Goal: Task Accomplishment & Management: Manage account settings

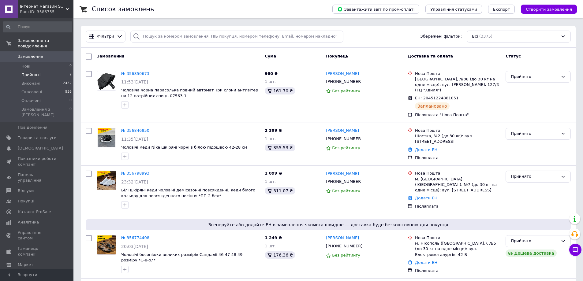
click at [42, 71] on li "Прийняті 7" at bounding box center [37, 75] width 75 height 9
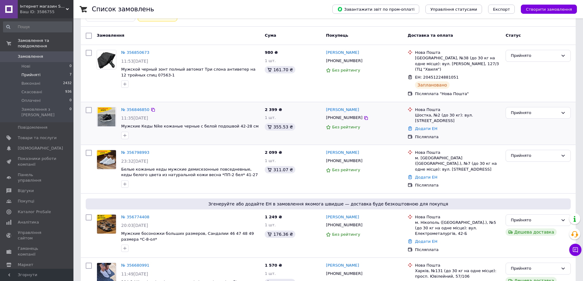
scroll to position [181, 0]
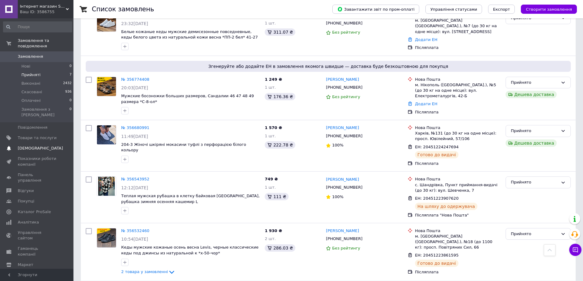
click at [39, 146] on span "[DEMOGRAPHIC_DATA]" at bounding box center [40, 149] width 45 height 6
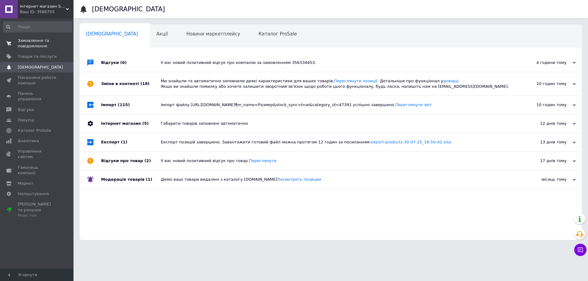
click at [27, 46] on span "Замовлення та повідомлення" at bounding box center [37, 43] width 39 height 11
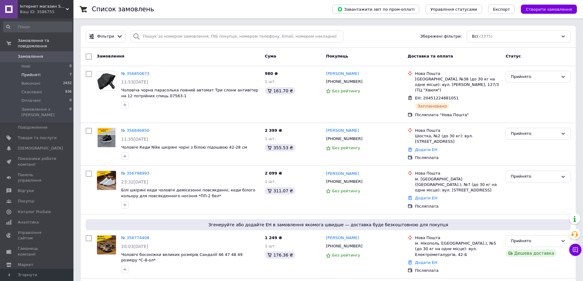
click at [44, 71] on li "Прийняті 7" at bounding box center [37, 75] width 75 height 9
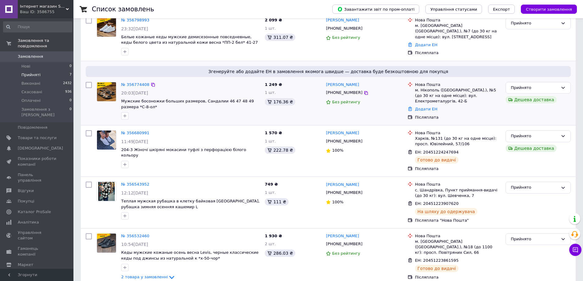
scroll to position [181, 0]
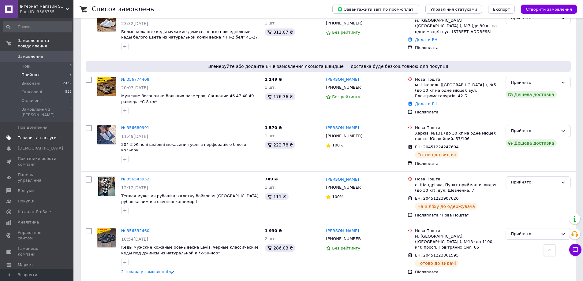
click at [38, 135] on span "Товари та послуги" at bounding box center [37, 138] width 39 height 6
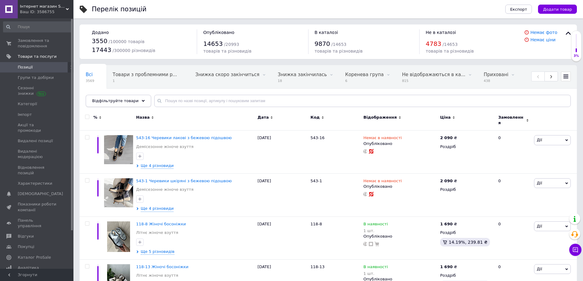
click at [117, 101] on span "Відфільтруйте товари" at bounding box center [115, 101] width 47 height 5
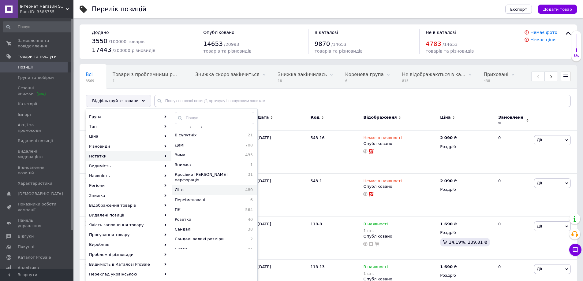
scroll to position [92, 0]
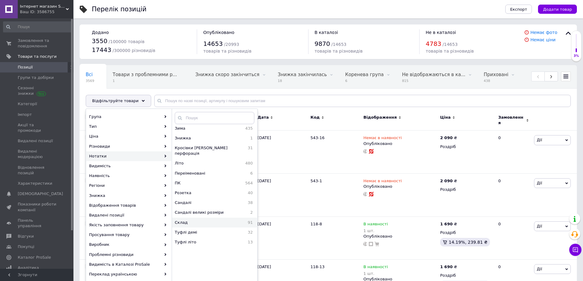
click at [188, 220] on span "Склад" at bounding box center [199, 223] width 48 height 6
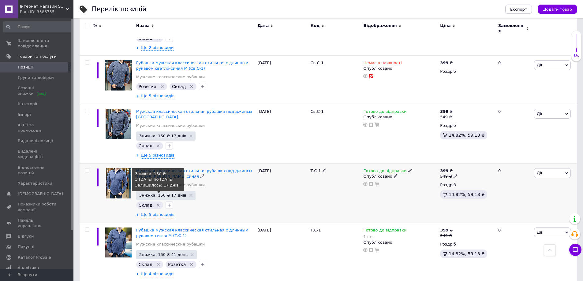
scroll to position [3460, 0]
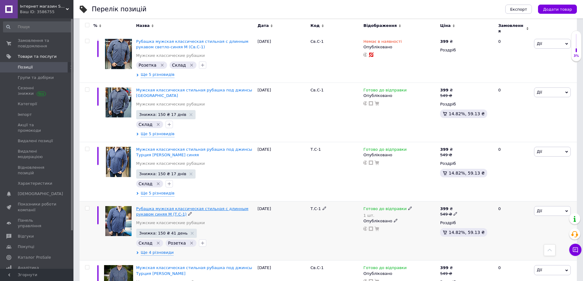
click at [171, 207] on span "Рубашка мужская классическая стильная с длинным рукавом синяя М (Т.С-1)" at bounding box center [192, 212] width 112 height 10
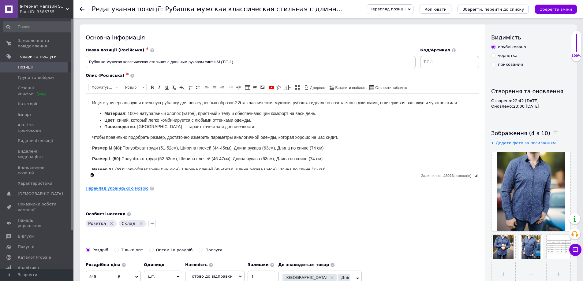
click at [110, 188] on link "Переклад українською мовою" at bounding box center [117, 188] width 63 height 5
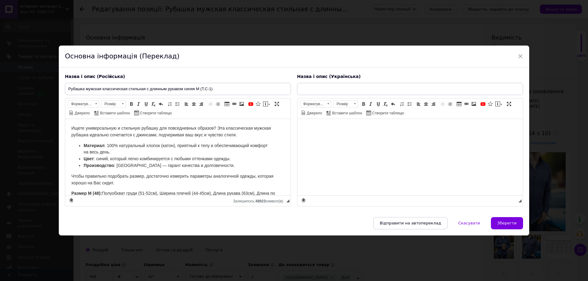
type input "Сорочка чоловіча класична стильна з довгим рукавом синя М (Т.С-1)"
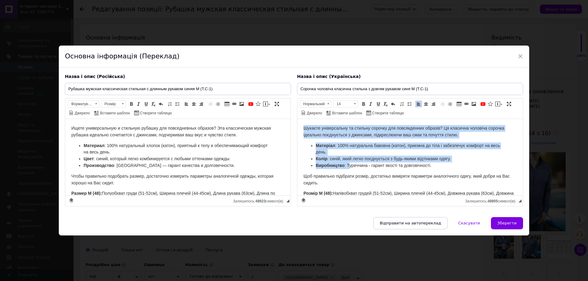
scroll to position [84, 0]
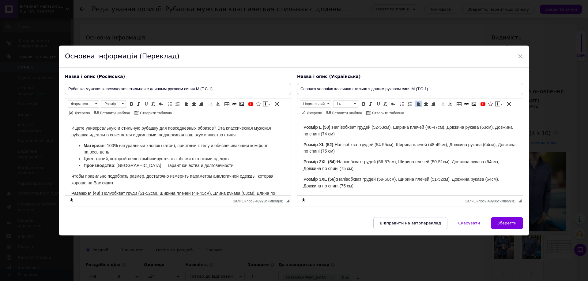
drag, startPoint x: 303, startPoint y: 127, endPoint x: 380, endPoint y: 184, distance: 96.1
click at [380, 184] on html "Шукаєте універсальну та стильну сорочку для повсякденних образів? Ця класична ч…" at bounding box center [409, 115] width 225 height 160
copy body "Loremip dolorsitamet co adipisc elitsed doe temporincidi utlabor? Et dolorema a…"
click at [520, 57] on span "×" at bounding box center [520, 56] width 6 height 10
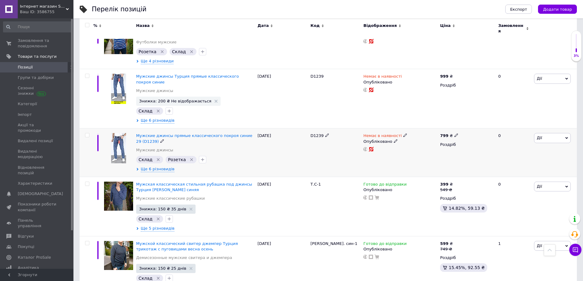
scroll to position [2205, 0]
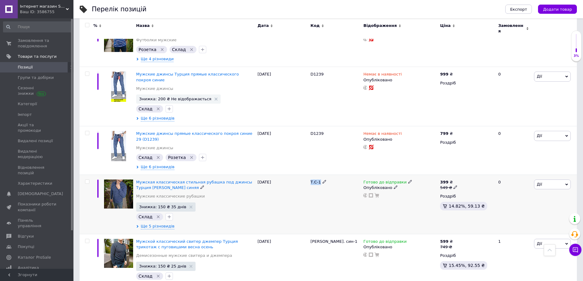
drag, startPoint x: 310, startPoint y: 147, endPoint x: 322, endPoint y: 145, distance: 12.1
click at [322, 175] on div "Т.С-1" at bounding box center [335, 204] width 53 height 59
copy div "Т.С-1"
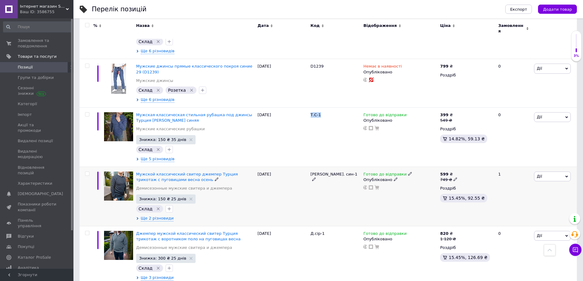
scroll to position [2296, 0]
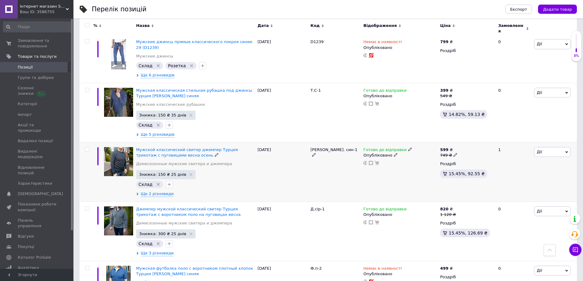
drag, startPoint x: 158, startPoint y: 114, endPoint x: 284, endPoint y: 141, distance: 128.5
click at [284, 143] on div "[DATE]" at bounding box center [282, 172] width 53 height 59
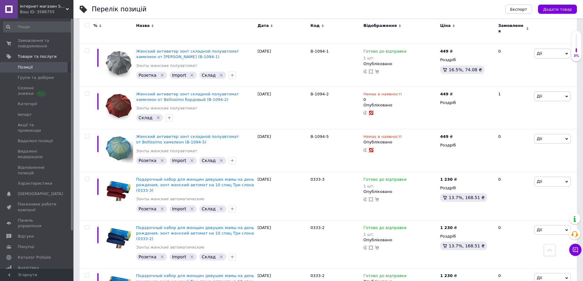
scroll to position [0, 0]
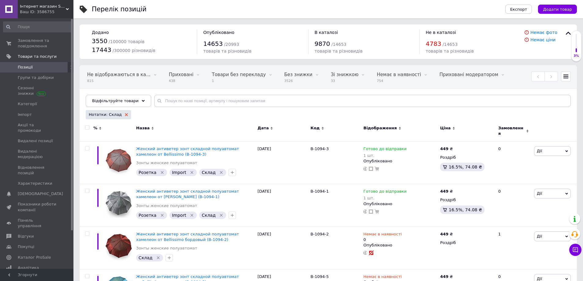
click at [125, 115] on icon at bounding box center [126, 114] width 3 height 3
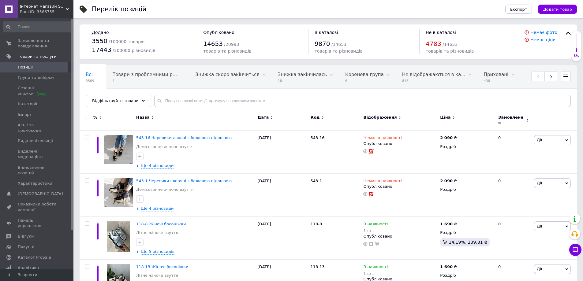
click at [119, 102] on span "Відфільтруйте товари" at bounding box center [115, 101] width 47 height 5
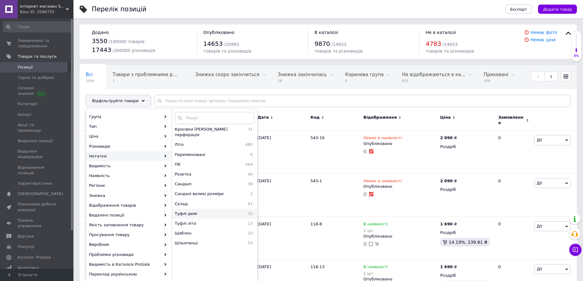
scroll to position [114, 0]
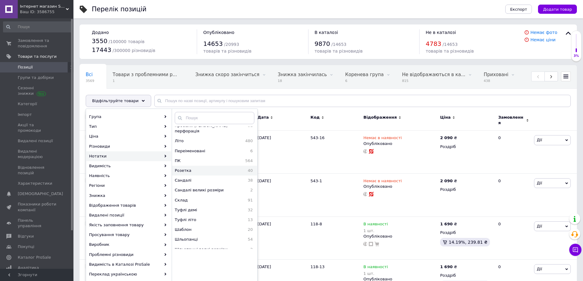
click at [196, 168] on span "Розетка" at bounding box center [201, 171] width 52 height 6
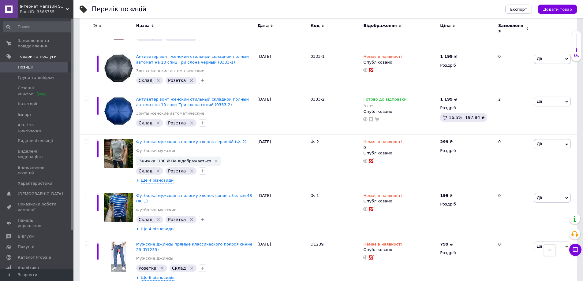
scroll to position [1010, 0]
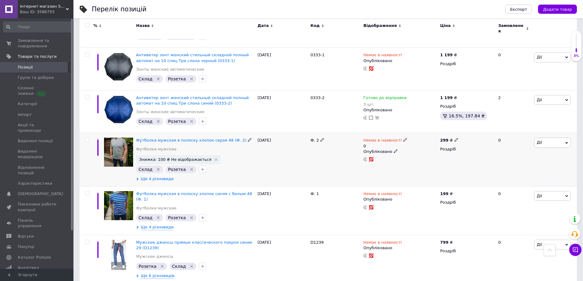
click at [151, 176] on span "Ще 4 різновиди" at bounding box center [157, 179] width 33 height 6
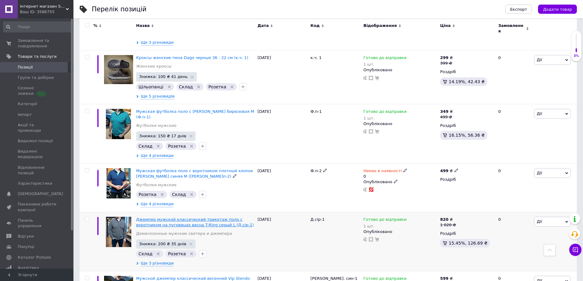
scroll to position [1500, 0]
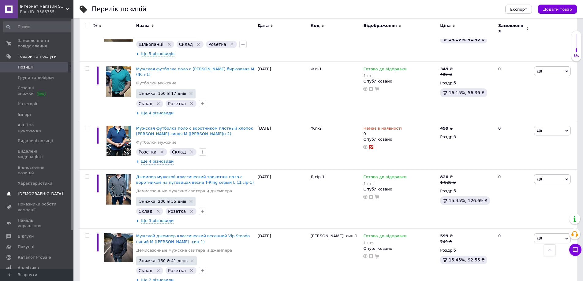
click at [36, 191] on span "[DEMOGRAPHIC_DATA]" at bounding box center [40, 194] width 45 height 6
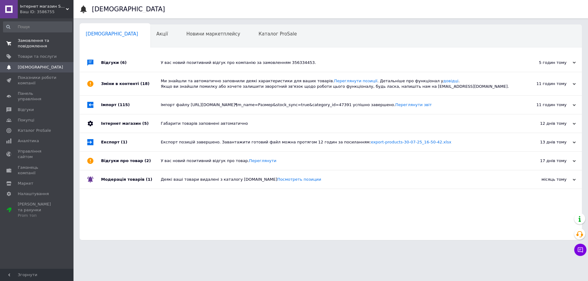
click at [40, 45] on span "Замовлення та повідомлення" at bounding box center [37, 43] width 39 height 11
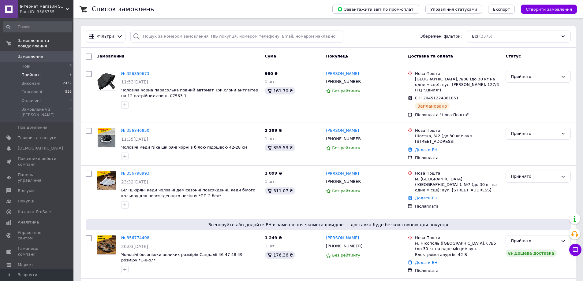
click at [34, 72] on span "Прийняті" at bounding box center [30, 75] width 19 height 6
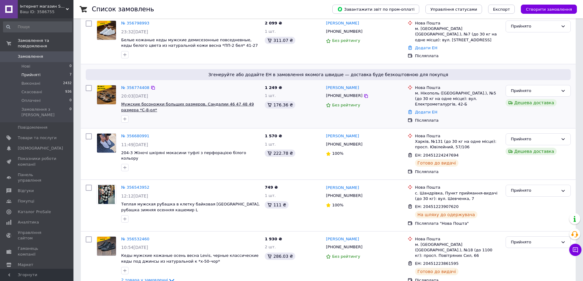
scroll to position [181, 0]
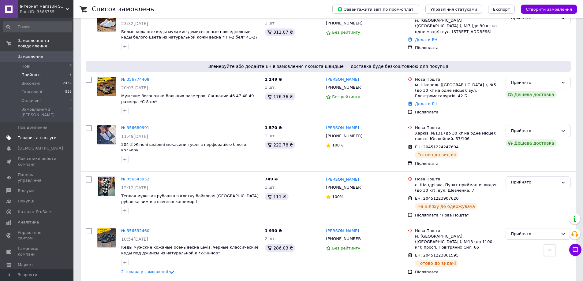
click at [29, 135] on span "Товари та послуги" at bounding box center [37, 138] width 39 height 6
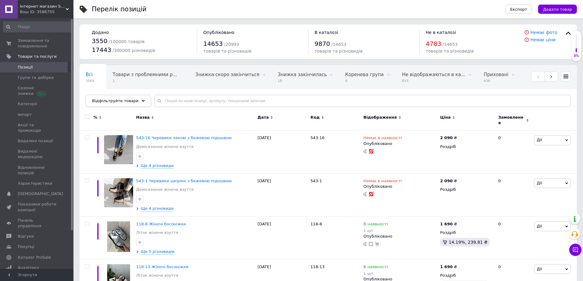
click at [142, 102] on icon at bounding box center [143, 101] width 3 height 3
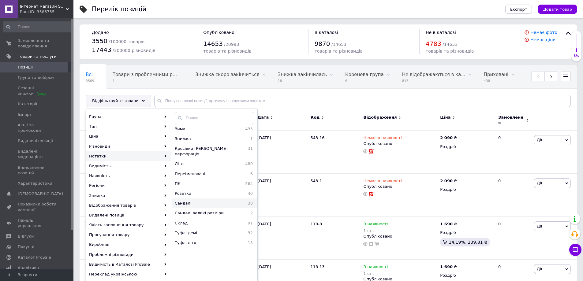
scroll to position [92, 0]
click at [192, 190] on span "Розетка" at bounding box center [201, 193] width 52 height 6
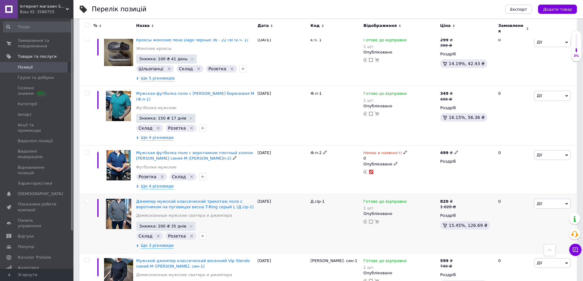
scroll to position [1439, 0]
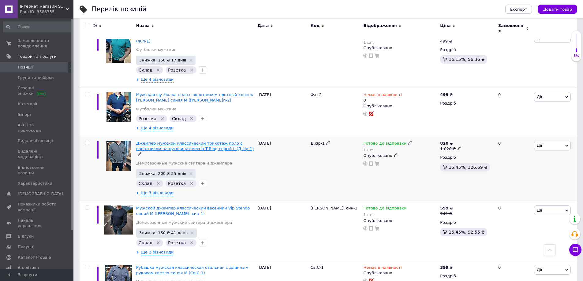
click at [169, 141] on span "Джемпер мужской классический трикотаж поло с воротником на пуговицах весна T-Ri…" at bounding box center [195, 146] width 118 height 10
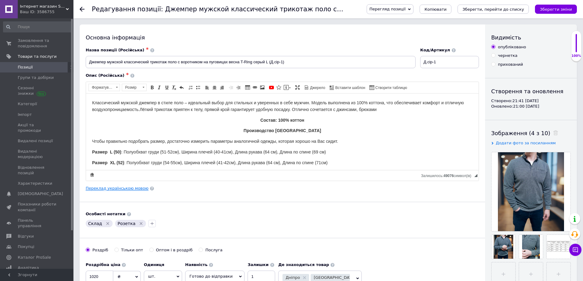
click at [120, 188] on link "Переклад українською мовою" at bounding box center [117, 188] width 63 height 5
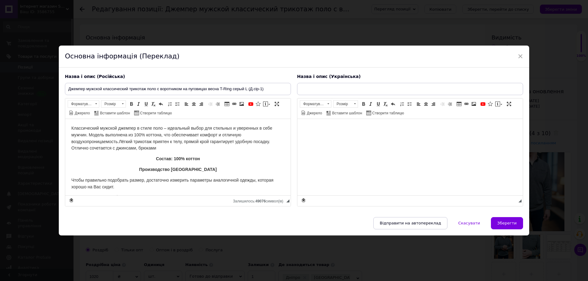
type input "Джемпер чоловічий класичний трикотаж поло з коміром на ґудзиках весна T-Ring сі…"
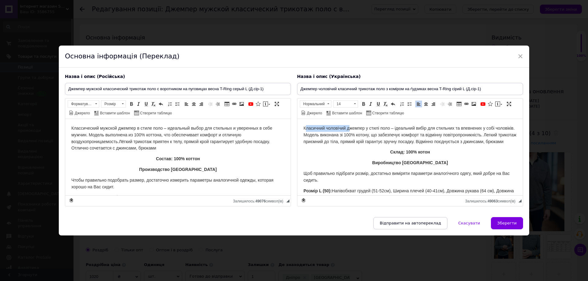
drag, startPoint x: 305, startPoint y: 131, endPoint x: 348, endPoint y: 129, distance: 43.2
click at [348, 129] on p "Класичний чоловічий джемпер у стилі поло – ідеальний вибір для стильних та впев…" at bounding box center [409, 135] width 213 height 20
click at [331, 90] on input "Джемпер чоловічий класичний трикотаж поло з коміром на ґудзиках весна T-Ring сі…" at bounding box center [410, 89] width 226 height 12
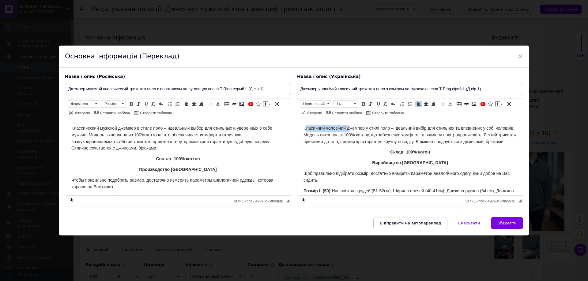
click at [310, 127] on span "Класичний чоловічий джемпер у стилі поло – ідеальний вибір для стильних та впев…" at bounding box center [409, 135] width 213 height 18
drag, startPoint x: 303, startPoint y: 129, endPoint x: 330, endPoint y: 133, distance: 27.2
click at [330, 133] on span "Класичний чоловічий джемпер у стилі поло – ідеальний вибір для стильних та впев…" at bounding box center [409, 135] width 213 height 18
copy body "Loremipsu dolorsita consect a elits doei – temporinc utlab etd magnaali en admi…"
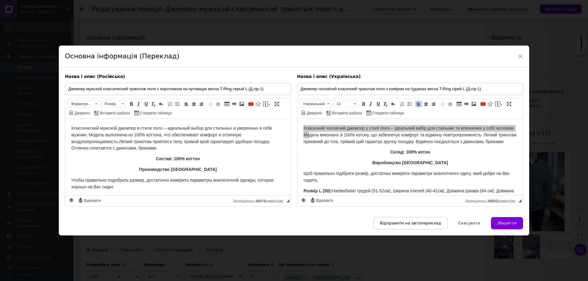
drag, startPoint x: 517, startPoint y: 55, endPoint x: 438, endPoint y: 92, distance: 87.5
click at [517, 55] on span "×" at bounding box center [520, 56] width 6 height 10
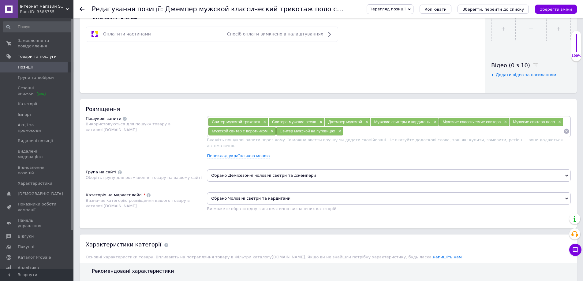
scroll to position [276, 0]
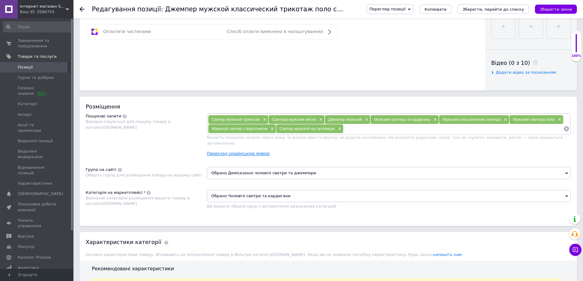
click at [247, 151] on link "Переклад українською мовою" at bounding box center [238, 153] width 63 height 5
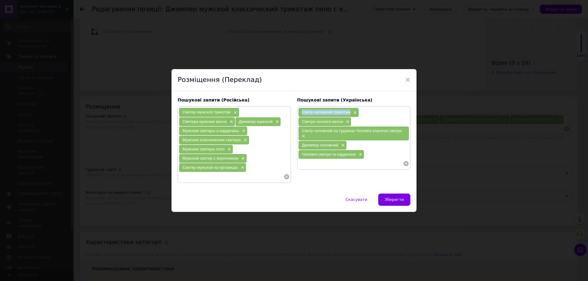
drag, startPoint x: 301, startPoint y: 112, endPoint x: 349, endPoint y: 112, distance: 48.1
click at [349, 112] on span "Светр чоловічий трикотаж" at bounding box center [326, 112] width 48 height 5
copy span "Светр чоловічий трикотаж"
drag, startPoint x: 302, startPoint y: 122, endPoint x: 344, endPoint y: 123, distance: 42.6
click at [344, 123] on div "Светри чоловічі весна ×" at bounding box center [325, 122] width 52 height 9
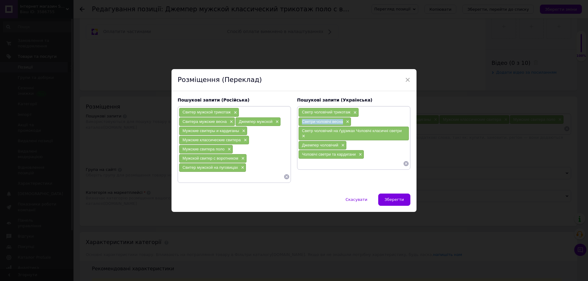
copy span "Светри чоловічі весна"
drag, startPoint x: 300, startPoint y: 131, endPoint x: 353, endPoint y: 132, distance: 53.0
click at [353, 132] on div "Светр чоловічий на ґудзиках Чоловічі класичні светри ×" at bounding box center [354, 134] width 110 height 14
copy span "Светр чоловічий на ґудзиках"
drag, startPoint x: 355, startPoint y: 131, endPoint x: 403, endPoint y: 131, distance: 47.8
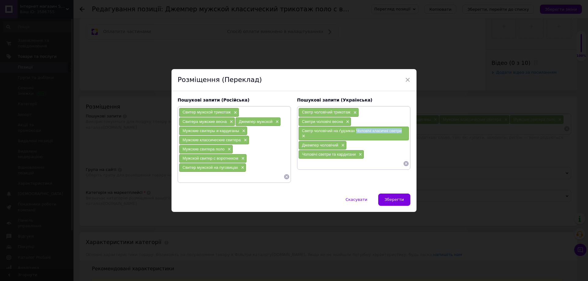
click at [403, 131] on div "Светр чоловічий на ґудзиках Чоловічі класичні светри ×" at bounding box center [354, 134] width 110 height 14
copy span "Чоловічі класичні светри"
drag, startPoint x: 301, startPoint y: 146, endPoint x: 337, endPoint y: 147, distance: 35.8
click at [337, 147] on span "Джемпер чоловічий" at bounding box center [320, 145] width 36 height 5
copy span "Джемпер чоловічий"
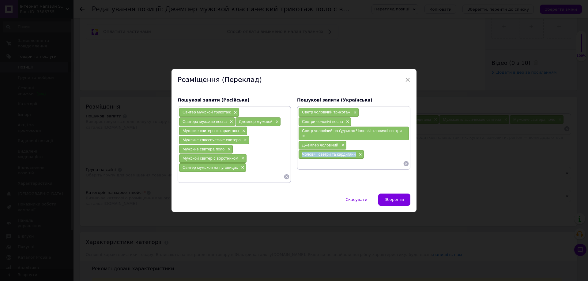
drag, startPoint x: 301, startPoint y: 154, endPoint x: 355, endPoint y: 157, distance: 54.3
click at [355, 157] on div "Чоловічі светри та кардигани ×" at bounding box center [331, 154] width 65 height 9
copy span "Чоловічі светри та кардигани"
click at [406, 79] on span "×" at bounding box center [408, 80] width 6 height 10
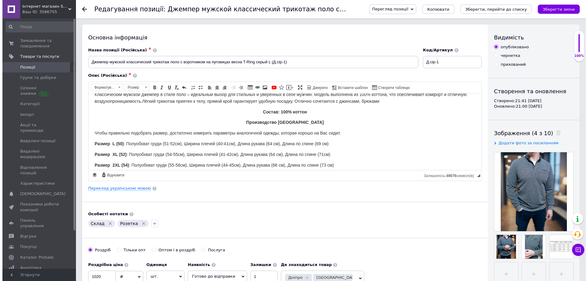
scroll to position [0, 0]
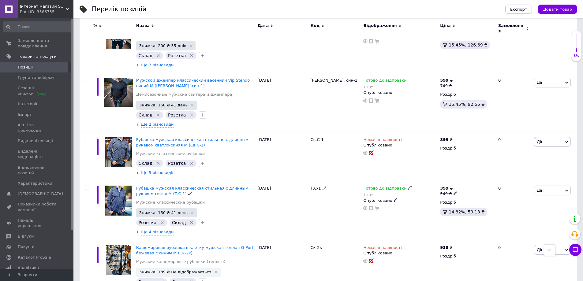
scroll to position [1500, 0]
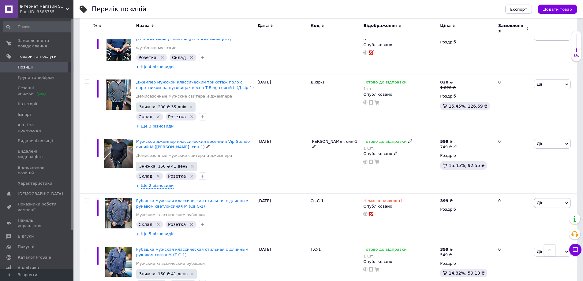
click at [189, 139] on span "Мужской джемпер классический весенний Vip Stendo синий М ([PERSON_NAME]. син-1)" at bounding box center [193, 144] width 114 height 10
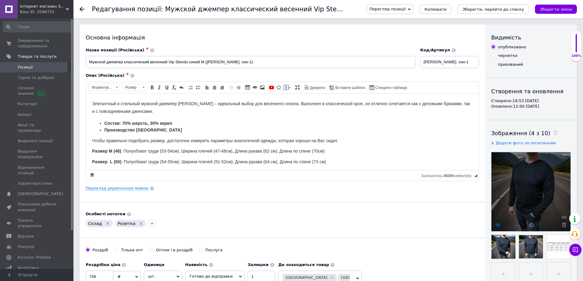
click at [498, 226] on use at bounding box center [498, 225] width 5 height 3
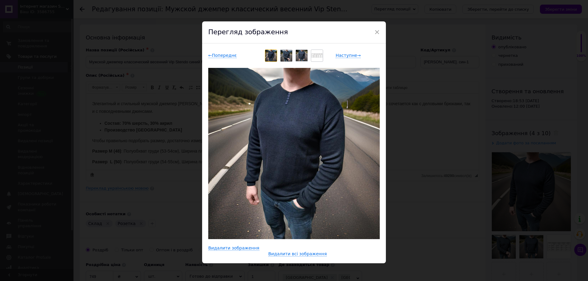
click at [287, 56] on img at bounding box center [286, 56] width 12 height 12
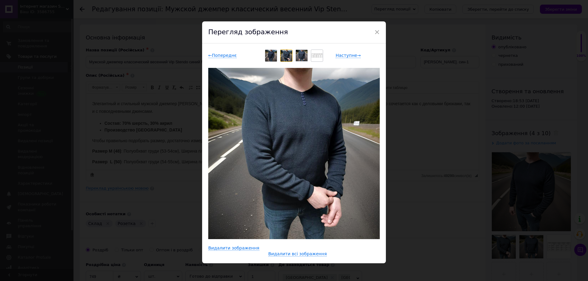
drag, startPoint x: 304, startPoint y: 57, endPoint x: 307, endPoint y: 73, distance: 16.8
click at [304, 57] on img at bounding box center [302, 55] width 12 height 11
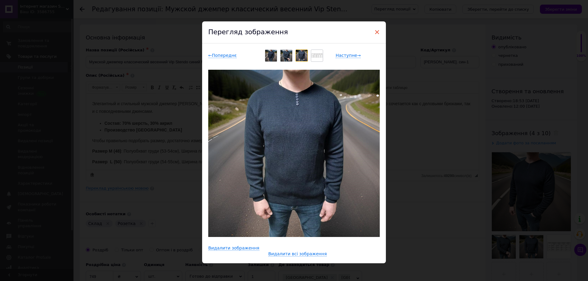
click at [376, 32] on span "×" at bounding box center [377, 32] width 6 height 10
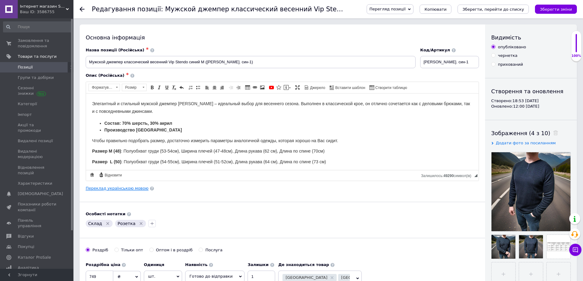
click at [119, 187] on link "Переклад українською мовою" at bounding box center [117, 188] width 63 height 5
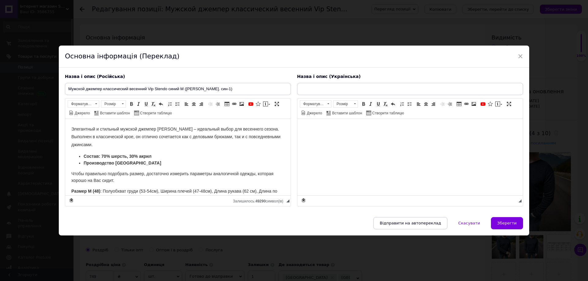
type input "Чоловічий джемпер класичний весняний Vip Stendo синій М ([PERSON_NAME]. син-1)"
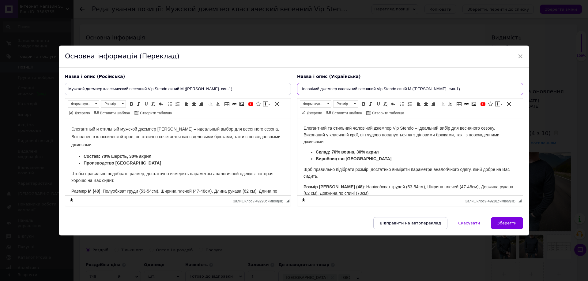
click at [319, 90] on input "Чоловічий джемпер класичний весняний Vip Stendo синій М ([PERSON_NAME]. син-1)" at bounding box center [410, 89] width 226 height 12
click at [319, 91] on input "Чоловічий джемпер класичний весняний Vip Stendo синій М ([PERSON_NAME]. син-1)" at bounding box center [410, 89] width 226 height 12
drag, startPoint x: 336, startPoint y: 135, endPoint x: 373, endPoint y: 132, distance: 37.2
click at [373, 132] on span "Елегантний та стильний чоловічий джемпер Vip Stendo – ідеальний вибір для весня…" at bounding box center [401, 135] width 196 height 18
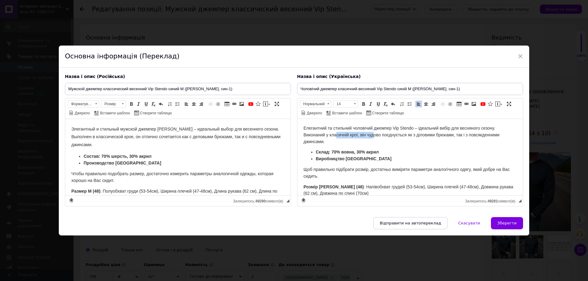
copy body "Loremipsum do sitametc adipiscin elitsed Doe Tempor – incididun utlab etd magna…"
click at [519, 58] on span "×" at bounding box center [520, 56] width 6 height 10
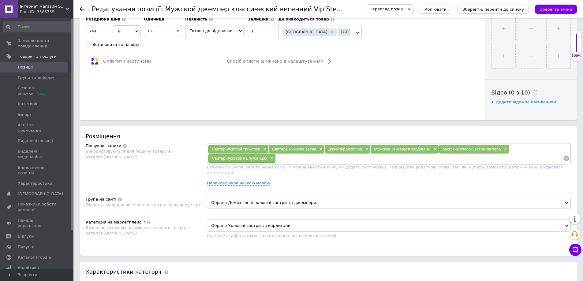
scroll to position [306, 0]
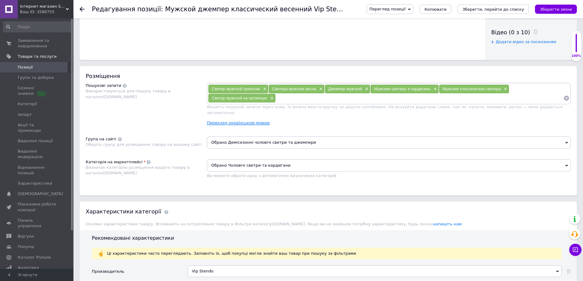
click at [237, 121] on link "Переклад українською мовою" at bounding box center [238, 123] width 63 height 5
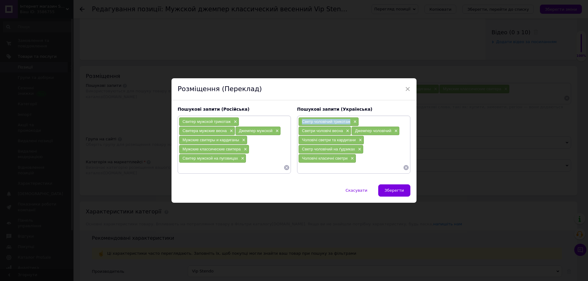
drag, startPoint x: 300, startPoint y: 122, endPoint x: 350, endPoint y: 121, distance: 49.6
click at [350, 121] on div "Светр чоловічий трикотаж ×" at bounding box center [329, 122] width 60 height 9
drag, startPoint x: 301, startPoint y: 131, endPoint x: 342, endPoint y: 132, distance: 40.4
click at [342, 132] on span "Светри чоловічі весна" at bounding box center [322, 131] width 41 height 5
drag, startPoint x: 356, startPoint y: 133, endPoint x: 390, endPoint y: 132, distance: 33.7
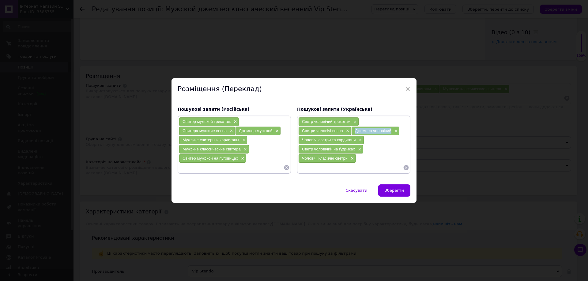
click at [390, 132] on span "Джемпер чоловічий" at bounding box center [373, 131] width 36 height 5
drag, startPoint x: 302, startPoint y: 141, endPoint x: 354, endPoint y: 141, distance: 52.4
click at [354, 141] on span "Чоловічі светри та кардигани" at bounding box center [329, 140] width 54 height 5
drag, startPoint x: 301, startPoint y: 149, endPoint x: 353, endPoint y: 150, distance: 51.8
click at [353, 150] on span "Светр чоловічий на ґудзиках" at bounding box center [328, 149] width 53 height 5
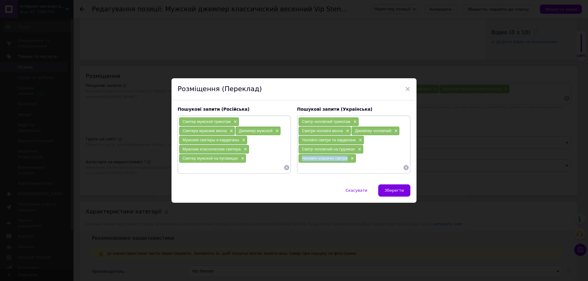
drag, startPoint x: 301, startPoint y: 158, endPoint x: 348, endPoint y: 160, distance: 47.2
click at [348, 160] on div "Чоловічі класичні светри ×" at bounding box center [327, 158] width 57 height 9
click at [405, 89] on span "×" at bounding box center [408, 89] width 6 height 10
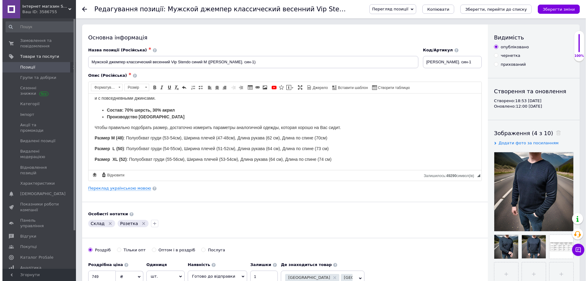
scroll to position [19, 0]
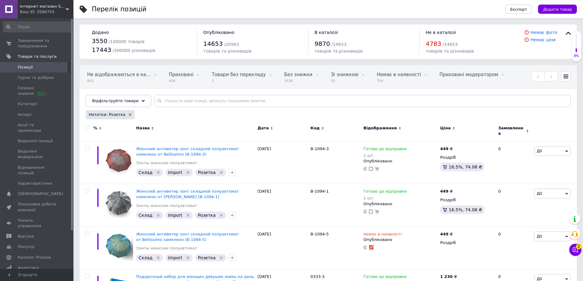
click at [129, 115] on use at bounding box center [130, 114] width 3 height 3
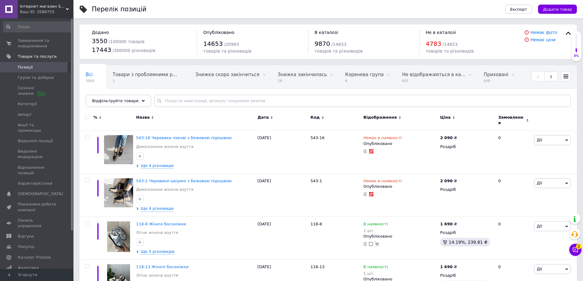
click at [142, 102] on icon at bounding box center [143, 101] width 3 height 3
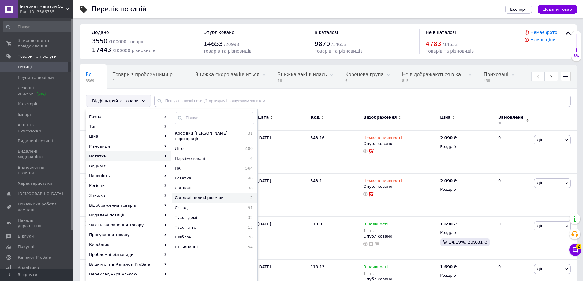
scroll to position [114, 0]
click at [186, 198] on span "Склад" at bounding box center [199, 201] width 48 height 6
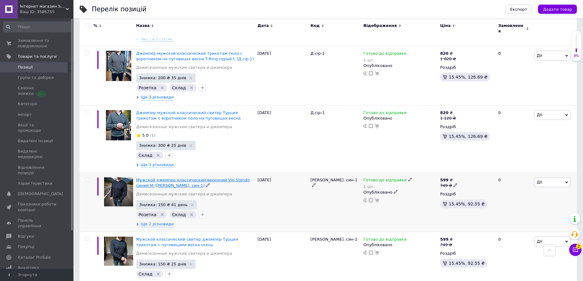
scroll to position [3276, 0]
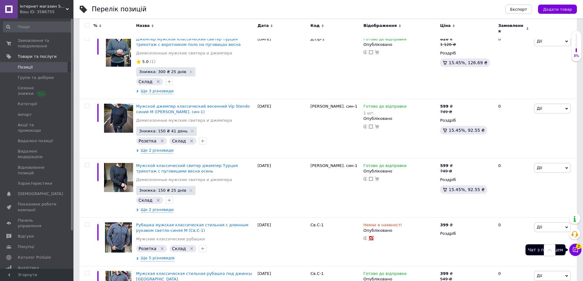
click at [578, 250] on icon at bounding box center [575, 250] width 5 height 5
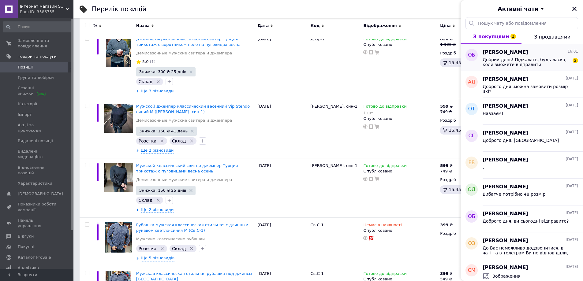
click at [521, 60] on span "Добрий день! Підкажіть, будь ласка, коли зможете відправити замовлення?" at bounding box center [526, 62] width 87 height 10
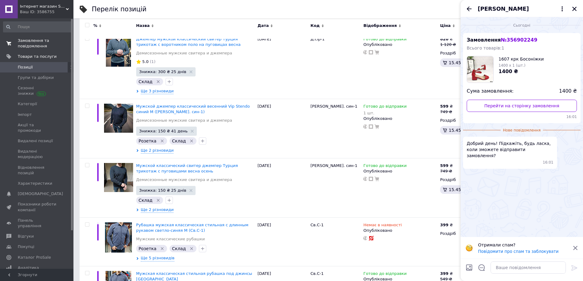
click at [34, 39] on span "Замовлення та повідомлення" at bounding box center [37, 43] width 39 height 11
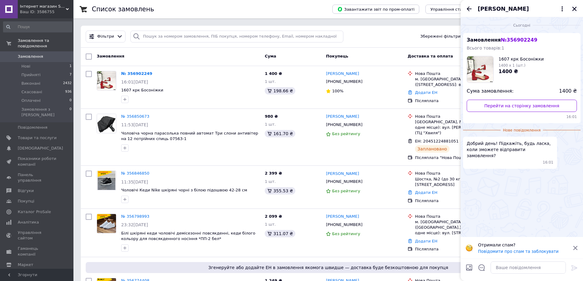
click at [576, 9] on icon "Закрити" at bounding box center [575, 9] width 6 height 6
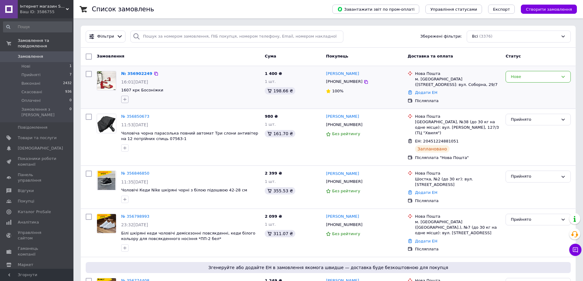
click at [125, 99] on icon "button" at bounding box center [124, 99] width 5 height 5
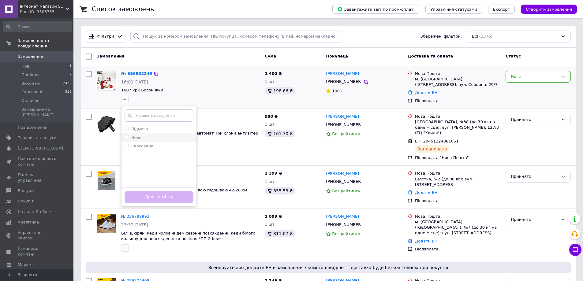
click at [127, 135] on input "Нове" at bounding box center [127, 137] width 4 height 4
checkbox input "true"
click at [152, 196] on button "Додати мітку" at bounding box center [159, 197] width 69 height 12
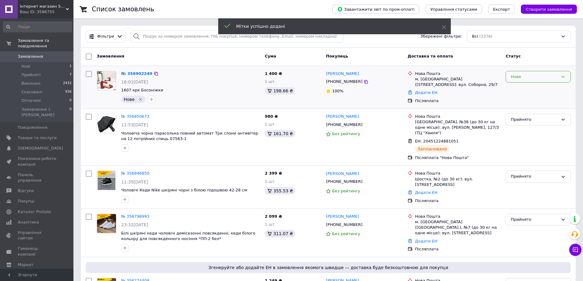
click at [529, 77] on div "Нове" at bounding box center [534, 77] width 47 height 6
drag, startPoint x: 517, startPoint y: 89, endPoint x: 477, endPoint y: 94, distance: 39.5
click at [516, 89] on li "Прийнято" at bounding box center [538, 89] width 65 height 11
click at [133, 74] on link "№ 356902249" at bounding box center [135, 73] width 28 height 5
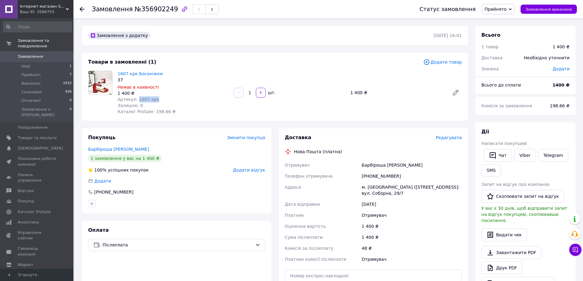
drag, startPoint x: 136, startPoint y: 100, endPoint x: 162, endPoint y: 100, distance: 26.3
click at [162, 100] on div "Артикул: 1607 крк" at bounding box center [173, 99] width 111 height 6
click at [39, 156] on span "Показники роботи компанії" at bounding box center [37, 161] width 39 height 11
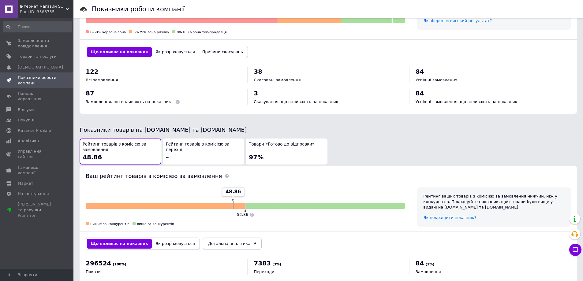
scroll to position [245, 0]
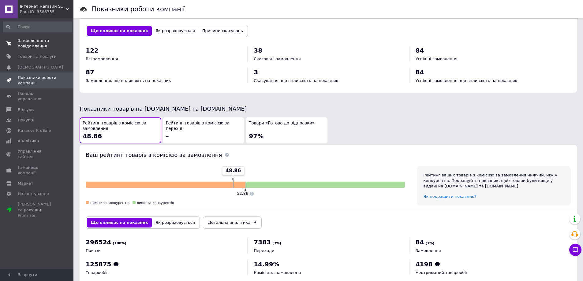
click at [33, 45] on span "Замовлення та повідомлення" at bounding box center [37, 43] width 39 height 11
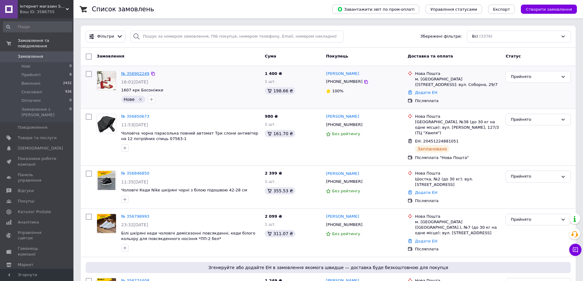
click at [139, 73] on link "№ 356902249" at bounding box center [135, 73] width 28 height 5
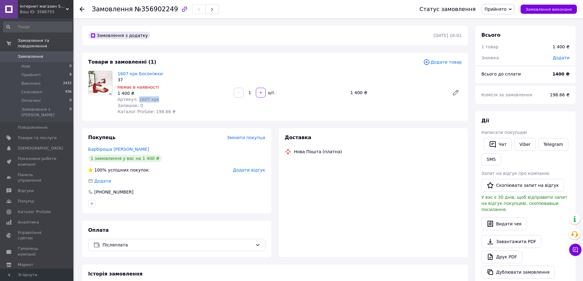
drag, startPoint x: 136, startPoint y: 99, endPoint x: 160, endPoint y: 99, distance: 24.5
click at [160, 99] on div "Артикул: 1607 крк" at bounding box center [173, 99] width 111 height 6
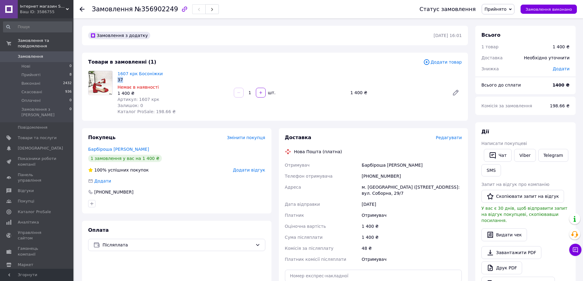
drag, startPoint x: 163, startPoint y: 77, endPoint x: 118, endPoint y: 79, distance: 44.7
click at [118, 79] on div "37" at bounding box center [173, 80] width 111 height 6
drag, startPoint x: 161, startPoint y: 73, endPoint x: 117, endPoint y: 74, distance: 44.4
click at [117, 74] on div "1607 крк Босоніжки 37 Немає в наявності 1 400 ₴ Артикул: 1607 крк Залишок: 0 Ка…" at bounding box center [173, 93] width 116 height 47
drag, startPoint x: 137, startPoint y: 99, endPoint x: 156, endPoint y: 99, distance: 19.9
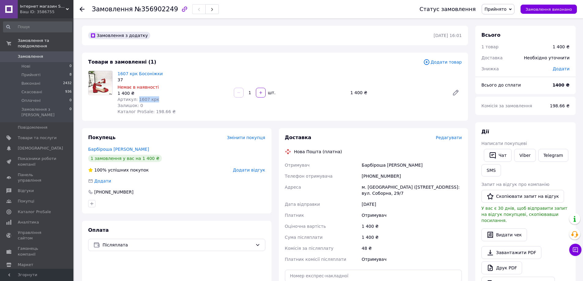
click at [156, 99] on div "Артикул: 1607 крк" at bounding box center [173, 99] width 111 height 6
drag, startPoint x: 363, startPoint y: 165, endPoint x: 368, endPoint y: 165, distance: 4.6
click at [368, 165] on div "Барбіроша [PERSON_NAME]" at bounding box center [412, 165] width 103 height 11
drag, startPoint x: 358, startPoint y: 166, endPoint x: 402, endPoint y: 164, distance: 43.9
click at [402, 164] on div "Отримувач [PERSON_NAME] [PERSON_NAME] отримувача [PHONE_NUMBER] Адреса [PERSON_…" at bounding box center [374, 212] width 180 height 105
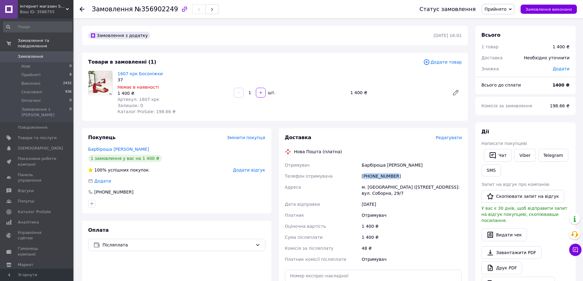
drag, startPoint x: 364, startPoint y: 178, endPoint x: 398, endPoint y: 177, distance: 34.0
click at [398, 177] on div "[PHONE_NUMBER]" at bounding box center [412, 176] width 103 height 11
drag, startPoint x: 361, startPoint y: 188, endPoint x: 405, endPoint y: 194, distance: 44.2
click at [405, 194] on div "м. [GEOGRAPHIC_DATA] ([STREET_ADDRESS]: вул. Соборна, 29/7" at bounding box center [412, 190] width 103 height 17
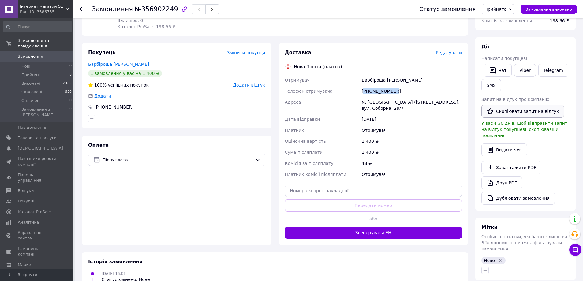
scroll to position [92, 0]
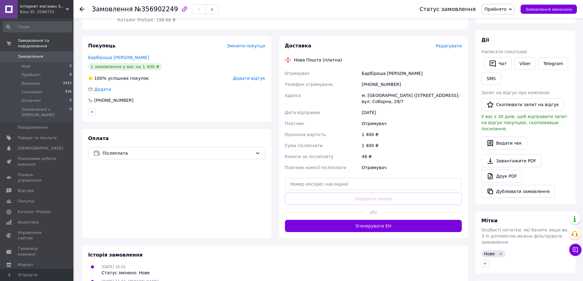
drag, startPoint x: 499, startPoint y: 242, endPoint x: 453, endPoint y: 193, distance: 66.9
click at [498, 252] on icon "Видалити мітку" at bounding box center [500, 254] width 5 height 5
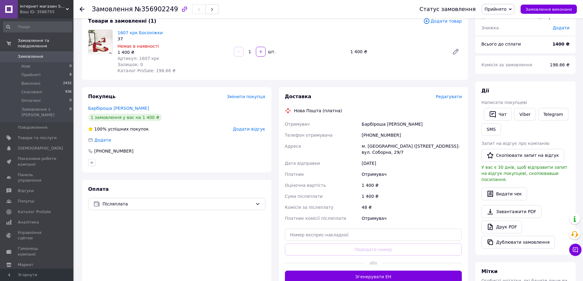
scroll to position [0, 0]
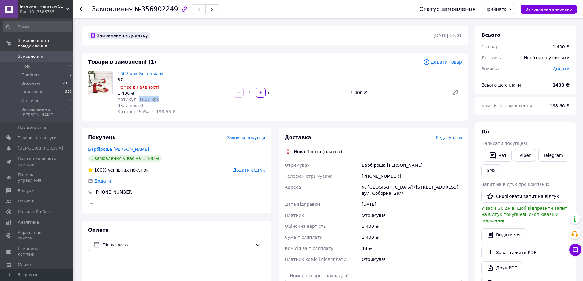
drag, startPoint x: 137, startPoint y: 98, endPoint x: 158, endPoint y: 98, distance: 21.4
click at [158, 98] on div "Артикул: 1607 крк" at bounding box center [173, 99] width 111 height 6
drag, startPoint x: 363, startPoint y: 165, endPoint x: 403, endPoint y: 167, distance: 39.8
click at [403, 167] on div "Барбіроша [PERSON_NAME]" at bounding box center [412, 165] width 103 height 11
click at [354, 168] on div "Отримувач" at bounding box center [322, 165] width 77 height 11
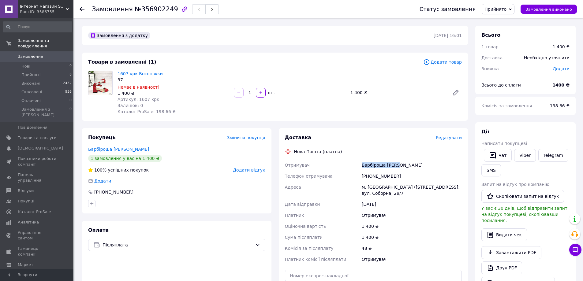
drag, startPoint x: 359, startPoint y: 164, endPoint x: 398, endPoint y: 165, distance: 39.2
click at [398, 165] on div "Отримувач [PERSON_NAME] [PERSON_NAME] отримувача [PHONE_NUMBER] Адреса [PERSON_…" at bounding box center [374, 212] width 180 height 105
drag, startPoint x: 365, startPoint y: 175, endPoint x: 396, endPoint y: 175, distance: 30.9
click at [396, 175] on div "[PHONE_NUMBER]" at bounding box center [412, 176] width 103 height 11
drag, startPoint x: 367, startPoint y: 189, endPoint x: 382, endPoint y: 186, distance: 15.5
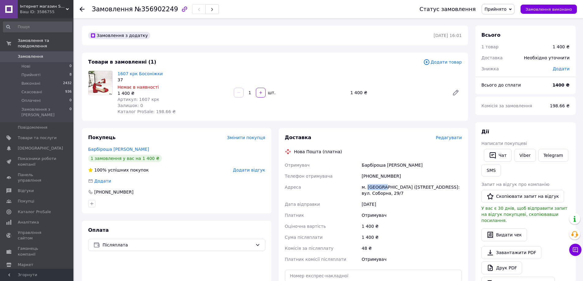
click at [382, 186] on div "м. [GEOGRAPHIC_DATA] ([STREET_ADDRESS]: вул. Соборна, 29/7" at bounding box center [412, 190] width 103 height 17
click at [45, 143] on link "Сповіщення 0 0" at bounding box center [37, 148] width 75 height 10
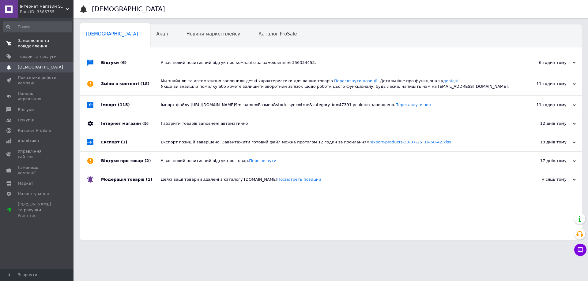
click at [24, 45] on span "Замовлення та повідомлення" at bounding box center [37, 43] width 39 height 11
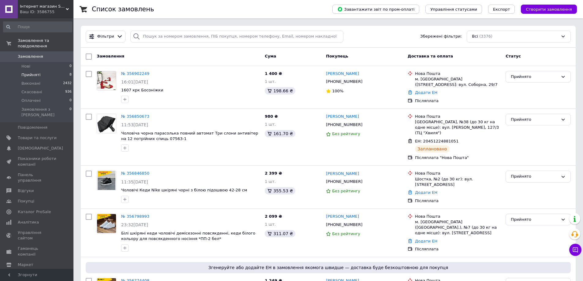
click at [37, 72] on span "Прийняті" at bounding box center [30, 75] width 19 height 6
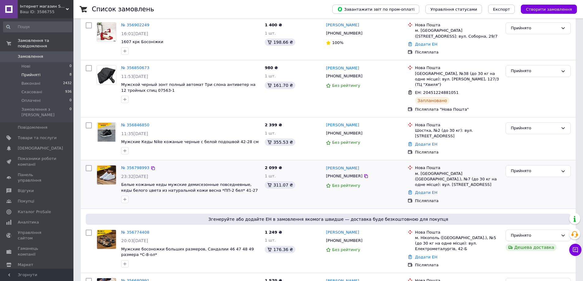
scroll to position [71, 0]
click at [138, 165] on link "№ 356798993" at bounding box center [135, 167] width 28 height 5
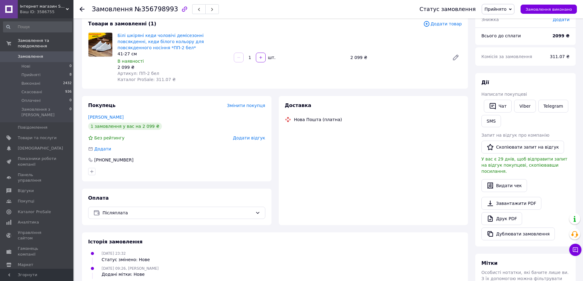
scroll to position [92, 0]
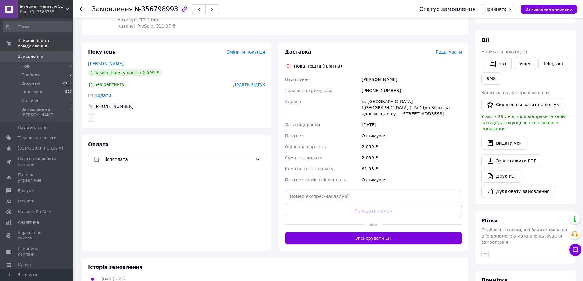
drag, startPoint x: 309, startPoint y: 202, endPoint x: 307, endPoint y: 199, distance: 3.7
click at [309, 202] on div "Доставка Редагувати Нова Пошта (платна) Отримувач [PERSON_NAME] Телефон отримув…" at bounding box center [373, 147] width 177 height 196
click at [305, 193] on input "text" at bounding box center [373, 196] width 177 height 12
paste input "20451224735787"
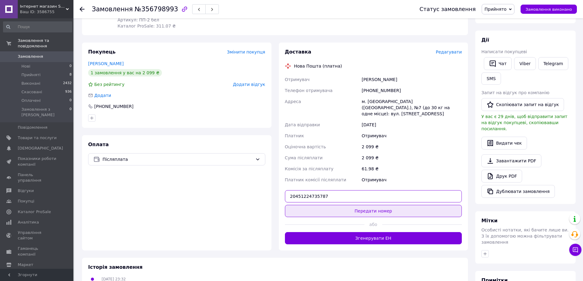
type input "20451224735787"
click at [306, 205] on button "Передати номер" at bounding box center [373, 211] width 177 height 12
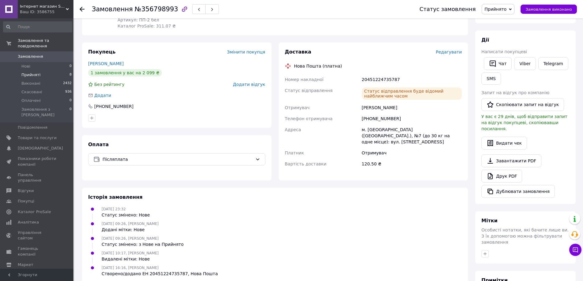
click at [31, 72] on span "Прийняті" at bounding box center [30, 75] width 19 height 6
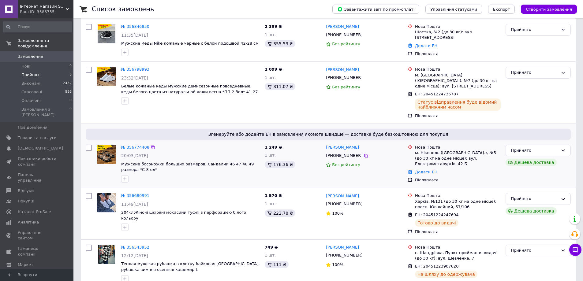
scroll to position [232, 0]
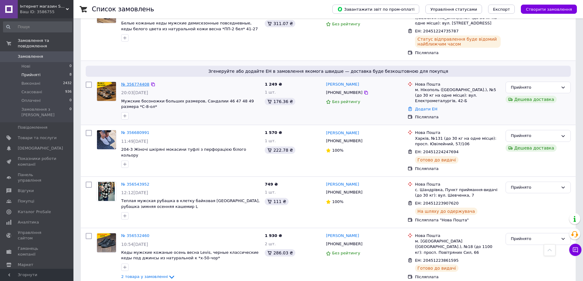
click at [134, 82] on link "№ 356774408" at bounding box center [135, 84] width 28 height 5
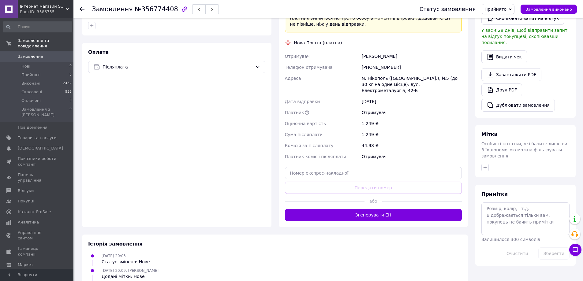
scroll to position [184, 0]
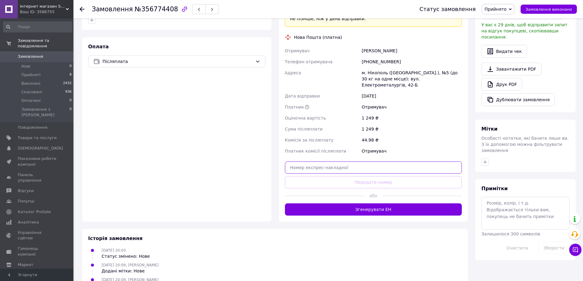
click at [304, 162] on input "text" at bounding box center [373, 168] width 177 height 12
paste input "20451224854896"
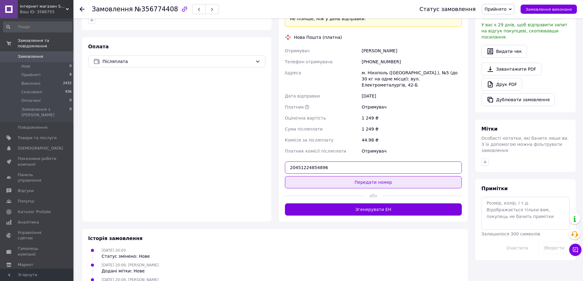
type input "20451224854896"
click at [304, 179] on button "Передати номер" at bounding box center [373, 182] width 177 height 12
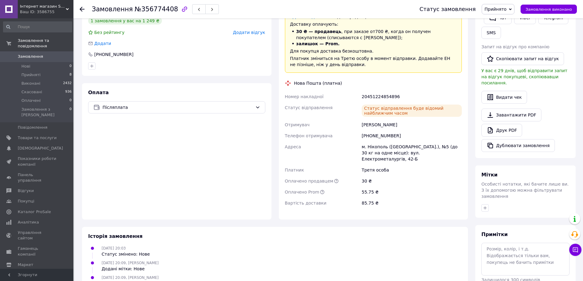
scroll to position [92, 0]
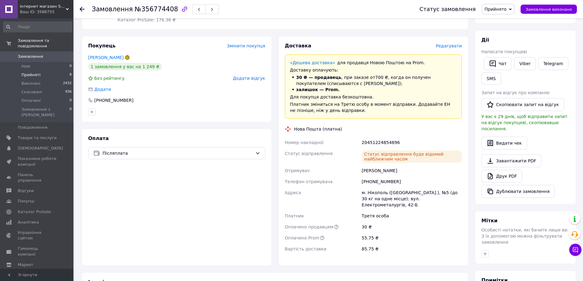
click at [35, 72] on span "Прийняті" at bounding box center [30, 75] width 19 height 6
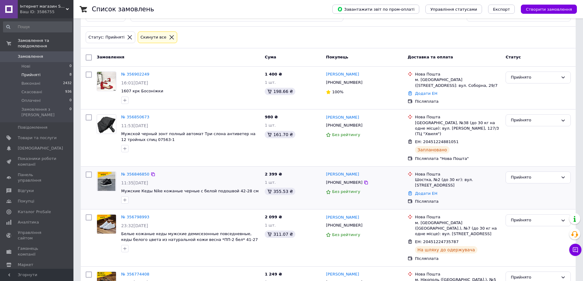
scroll to position [31, 0]
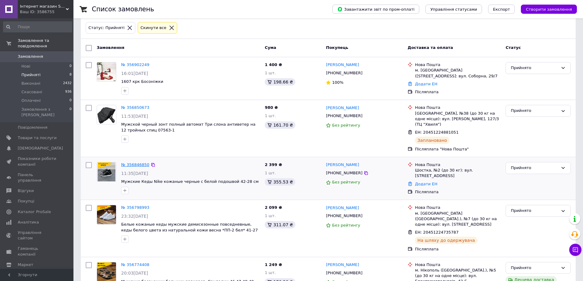
click at [134, 163] on link "№ 356846850" at bounding box center [135, 165] width 28 height 5
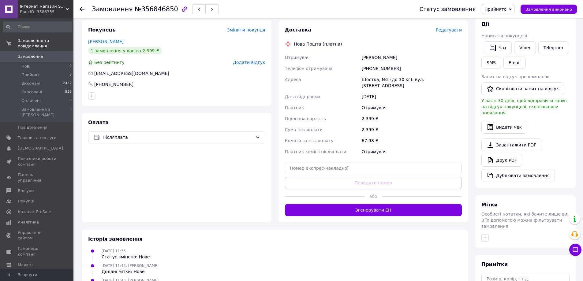
scroll to position [122, 0]
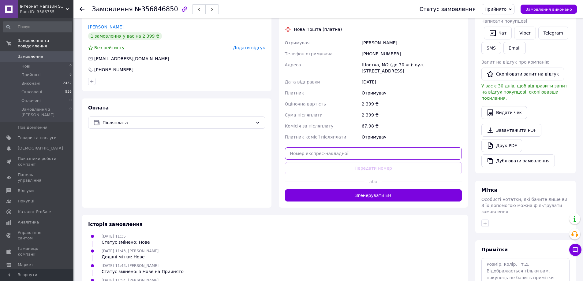
click at [332, 152] on input "text" at bounding box center [373, 154] width 177 height 12
paste input "20451224905239"
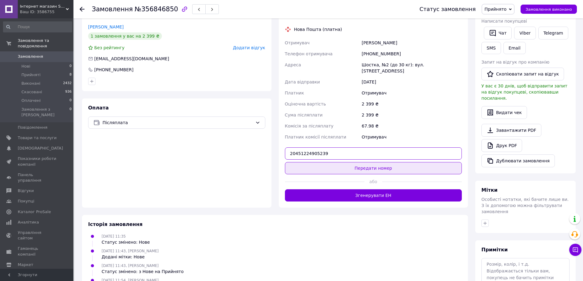
type input "20451224905239"
click at [323, 164] on button "Передати номер" at bounding box center [373, 168] width 177 height 12
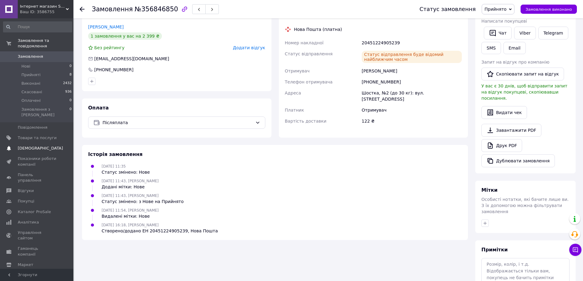
click at [25, 146] on span "[DEMOGRAPHIC_DATA]" at bounding box center [40, 149] width 45 height 6
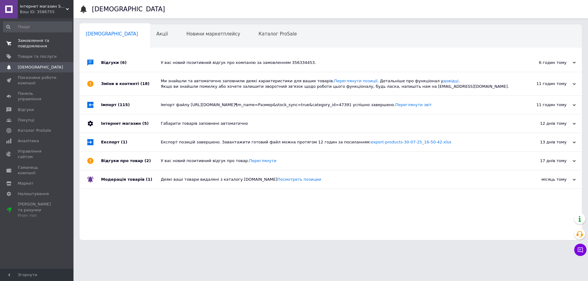
click at [38, 41] on span "Замовлення та повідомлення" at bounding box center [37, 43] width 39 height 11
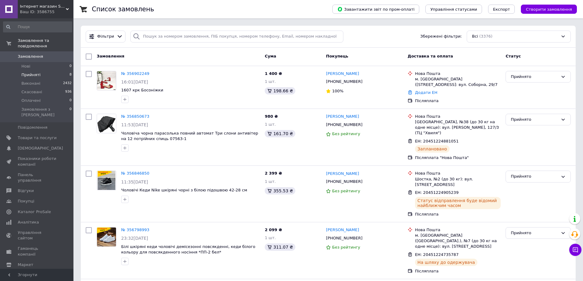
click at [43, 71] on li "Прийняті 8" at bounding box center [37, 75] width 75 height 9
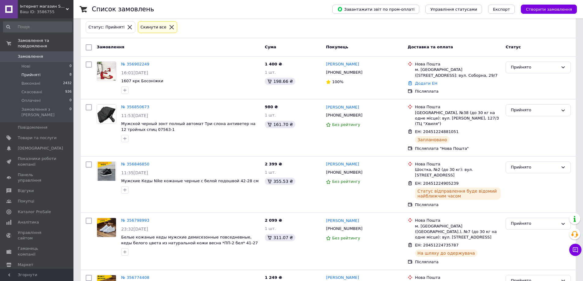
scroll to position [31, 0]
click at [33, 146] on span "[DEMOGRAPHIC_DATA]" at bounding box center [40, 149] width 45 height 6
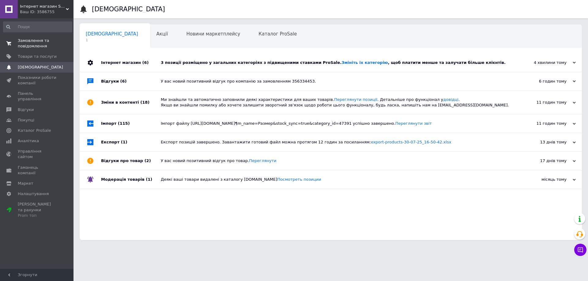
click at [38, 42] on span "Замовлення та повідомлення" at bounding box center [37, 43] width 39 height 11
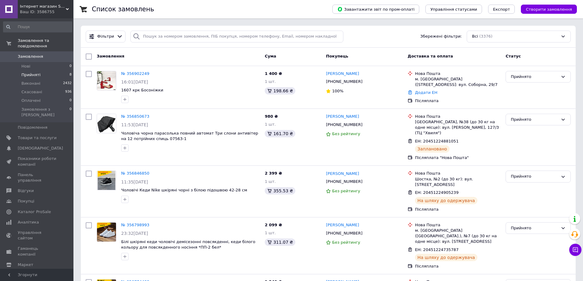
click at [36, 72] on span "Прийняті" at bounding box center [30, 75] width 19 height 6
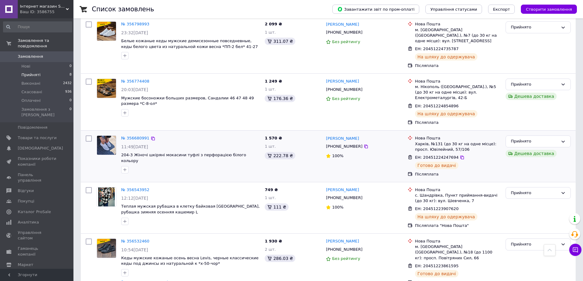
scroll to position [224, 0]
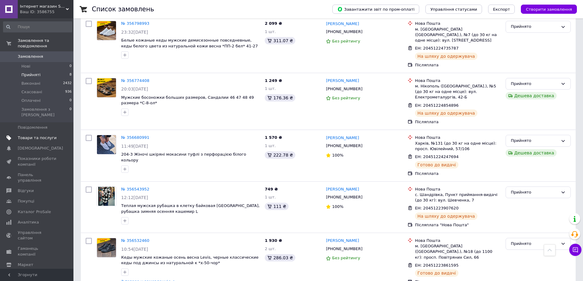
drag, startPoint x: 35, startPoint y: 130, endPoint x: 79, endPoint y: 58, distance: 83.9
click at [34, 133] on link "Товари та послуги" at bounding box center [37, 138] width 75 height 10
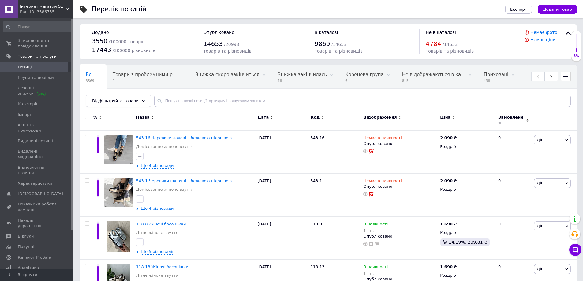
click at [142, 100] on icon at bounding box center [143, 101] width 3 height 3
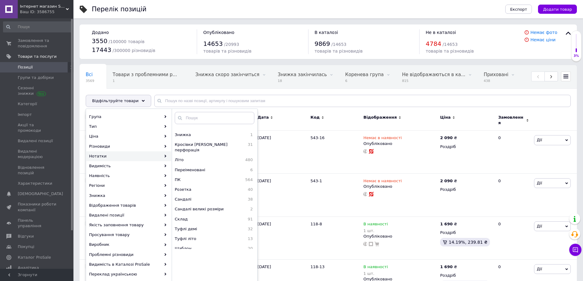
scroll to position [114, 0]
click at [182, 168] on span "Розетка" at bounding box center [201, 171] width 52 height 6
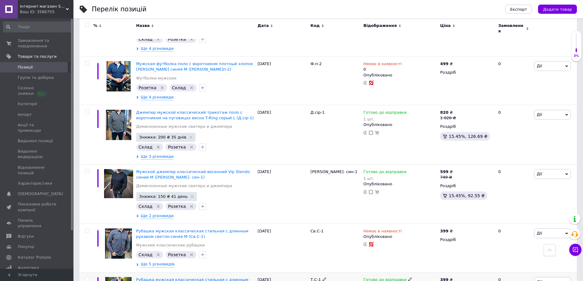
scroll to position [1562, 0]
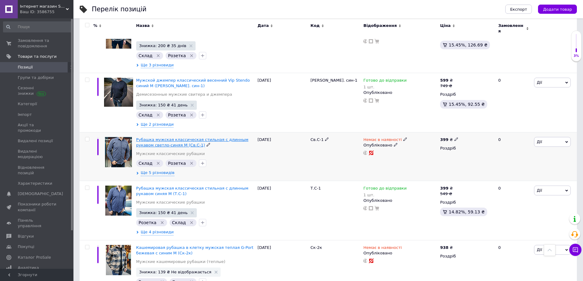
click at [179, 137] on span "Рубашка мужская классическая стильная с длинным рукавом светло-синяя М (Св.С-1)" at bounding box center [192, 142] width 112 height 10
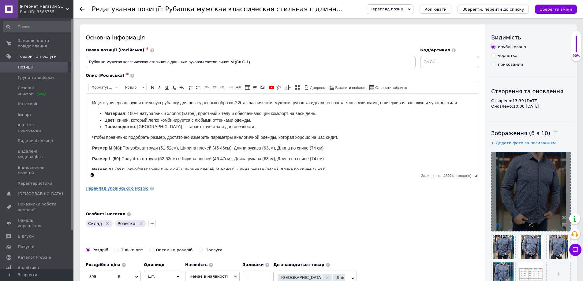
click at [500, 225] on use at bounding box center [498, 225] width 5 height 3
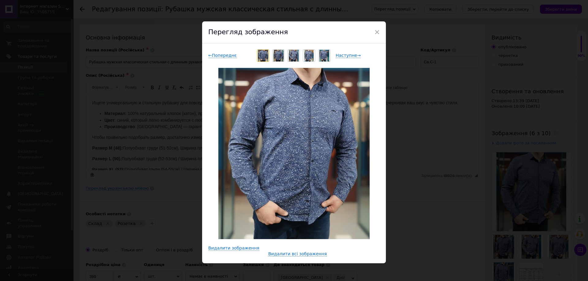
click at [277, 58] on img at bounding box center [278, 56] width 10 height 12
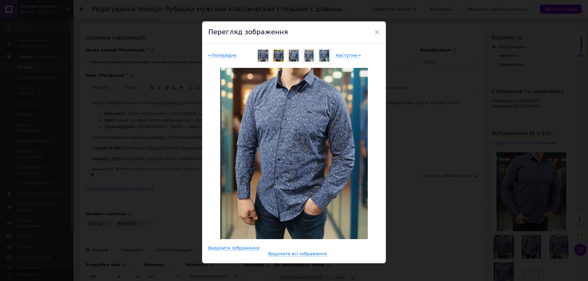
click at [291, 56] on img at bounding box center [293, 56] width 9 height 12
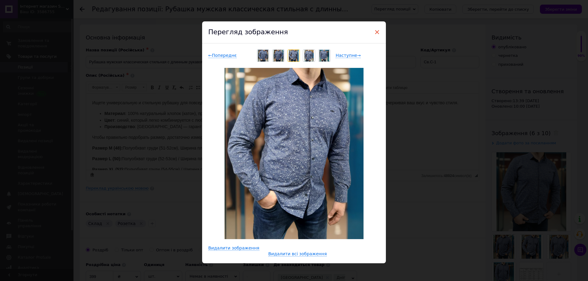
click at [376, 31] on span "×" at bounding box center [377, 32] width 6 height 10
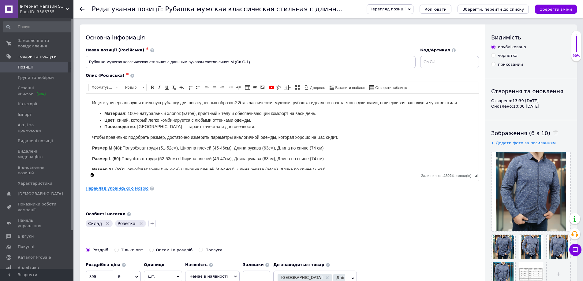
click at [117, 186] on div "Переклад українською мовою" at bounding box center [282, 189] width 393 height 6
click at [122, 189] on link "Переклад українською мовою" at bounding box center [117, 188] width 63 height 5
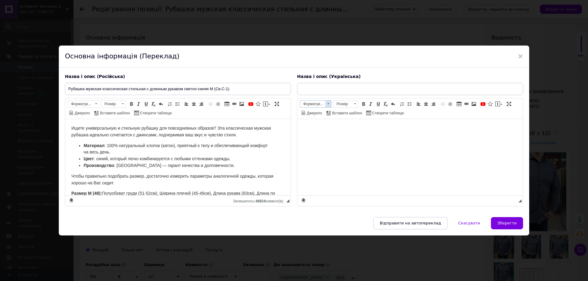
type input "Сорочка чоловіча класична стильна з довгим рукавом світло-синя М (Св.С-1)"
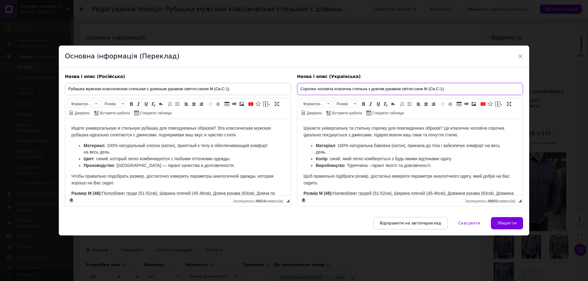
click at [314, 90] on input "Сорочка чоловіча класична стильна з довгим рукавом світло-синя М (Св.С-1)" at bounding box center [410, 89] width 226 height 12
drag, startPoint x: 315, startPoint y: 133, endPoint x: 337, endPoint y: 134, distance: 21.8
click at [337, 134] on span "Шукаєте універсальну та стильну сорочку для повсякденних образів? Ця класична ч…" at bounding box center [403, 132] width 201 height 12
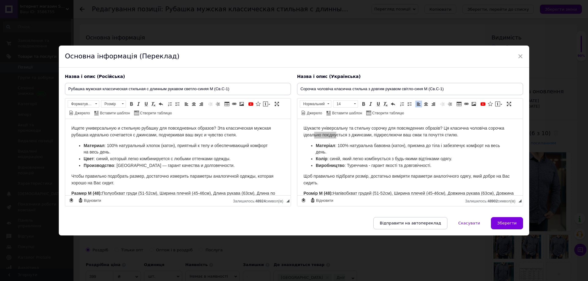
drag, startPoint x: 520, startPoint y: 54, endPoint x: 517, endPoint y: 59, distance: 5.8
click at [520, 54] on span "×" at bounding box center [520, 56] width 6 height 10
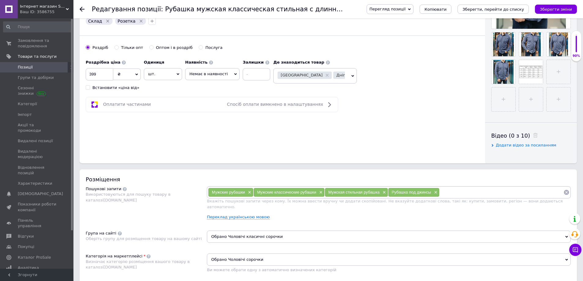
scroll to position [245, 0]
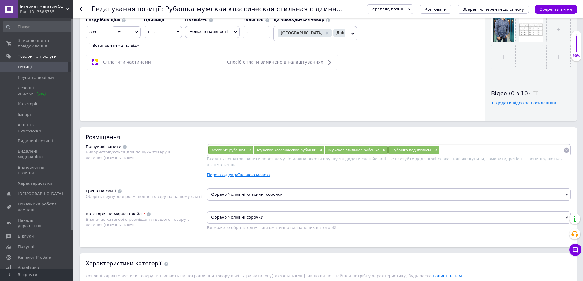
click at [233, 173] on link "Переклад українською мовою" at bounding box center [238, 175] width 63 height 5
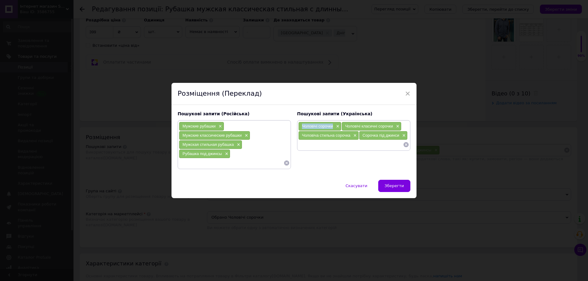
drag, startPoint x: 300, startPoint y: 126, endPoint x: 331, endPoint y: 126, distance: 30.9
click at [331, 126] on div "Чоловічі сорочки ×" at bounding box center [320, 126] width 43 height 9
drag, startPoint x: 344, startPoint y: 126, endPoint x: 393, endPoint y: 126, distance: 48.4
click at [393, 126] on div "Чоловічі класичні сорочки ×" at bounding box center [371, 126] width 59 height 9
drag, startPoint x: 300, startPoint y: 137, endPoint x: 348, endPoint y: 136, distance: 48.7
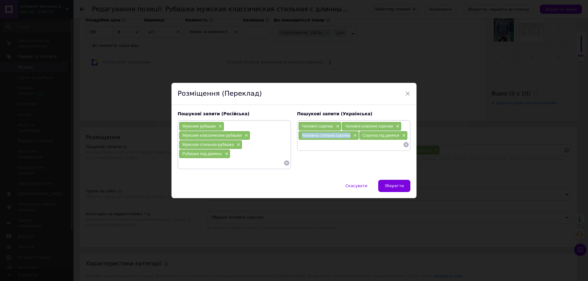
click at [348, 136] on div "Чоловіча стильна сорочка ×" at bounding box center [329, 135] width 60 height 9
drag, startPoint x: 361, startPoint y: 136, endPoint x: 398, endPoint y: 137, distance: 37.4
click at [398, 137] on div "Сорочка під джинси ×" at bounding box center [383, 135] width 48 height 9
click at [406, 93] on span "×" at bounding box center [408, 93] width 6 height 10
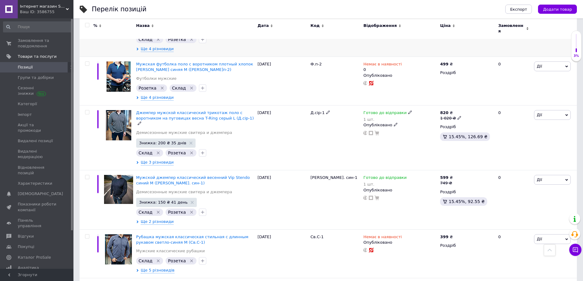
scroll to position [1592, 0]
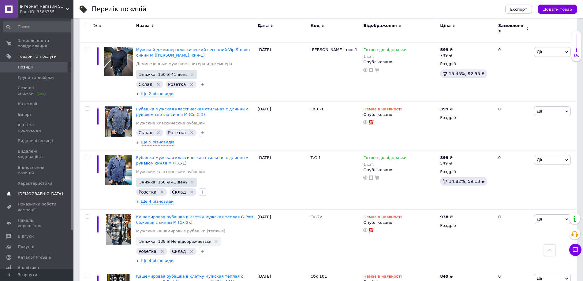
click at [29, 191] on span "[DEMOGRAPHIC_DATA]" at bounding box center [40, 194] width 45 height 6
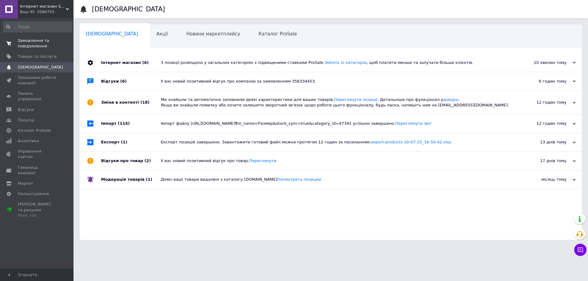
click at [45, 42] on span "Замовлення та повідомлення" at bounding box center [37, 43] width 39 height 11
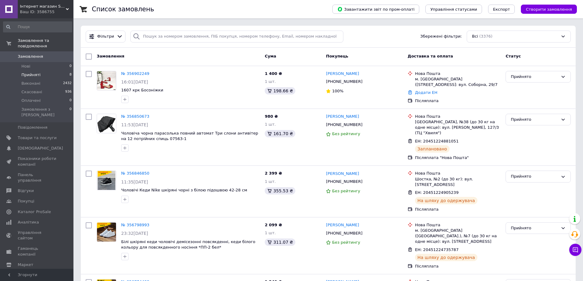
click at [44, 71] on li "Прийняті 8" at bounding box center [37, 75] width 75 height 9
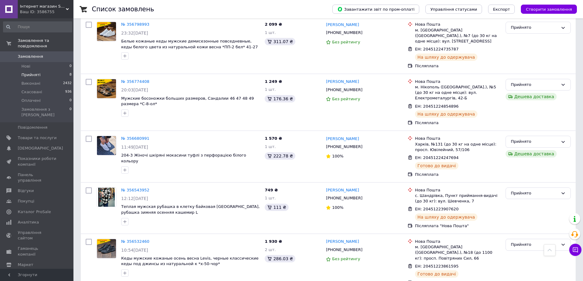
scroll to position [224, 0]
